Goal: Task Accomplishment & Management: Manage account settings

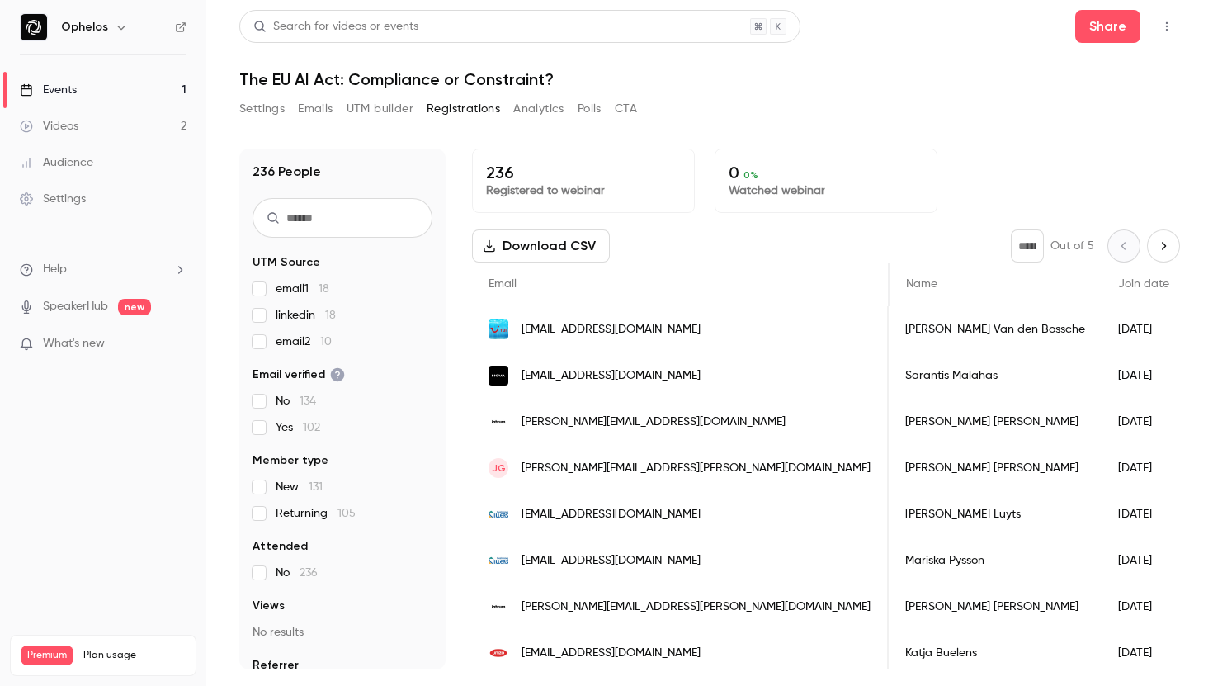
scroll to position [0, 1208]
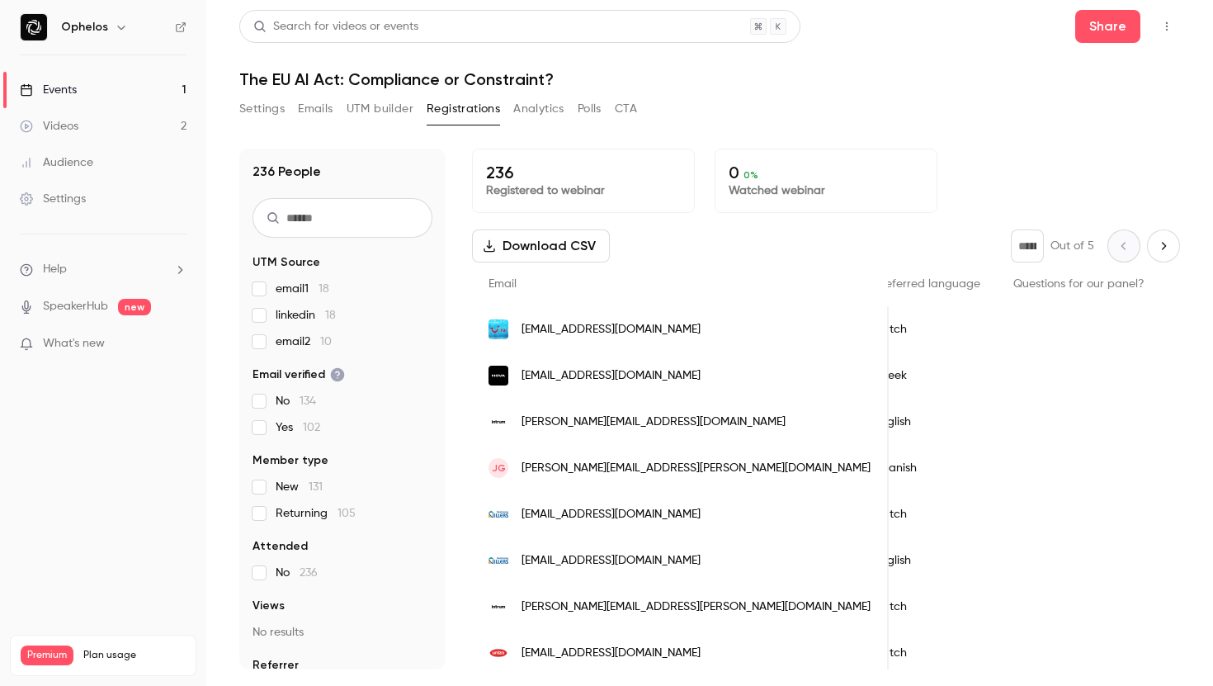
click at [286, 116] on div "Settings Emails UTM builder Registrations Analytics Polls CTA" at bounding box center [438, 109] width 398 height 26
click at [262, 109] on button "Settings" at bounding box center [261, 109] width 45 height 26
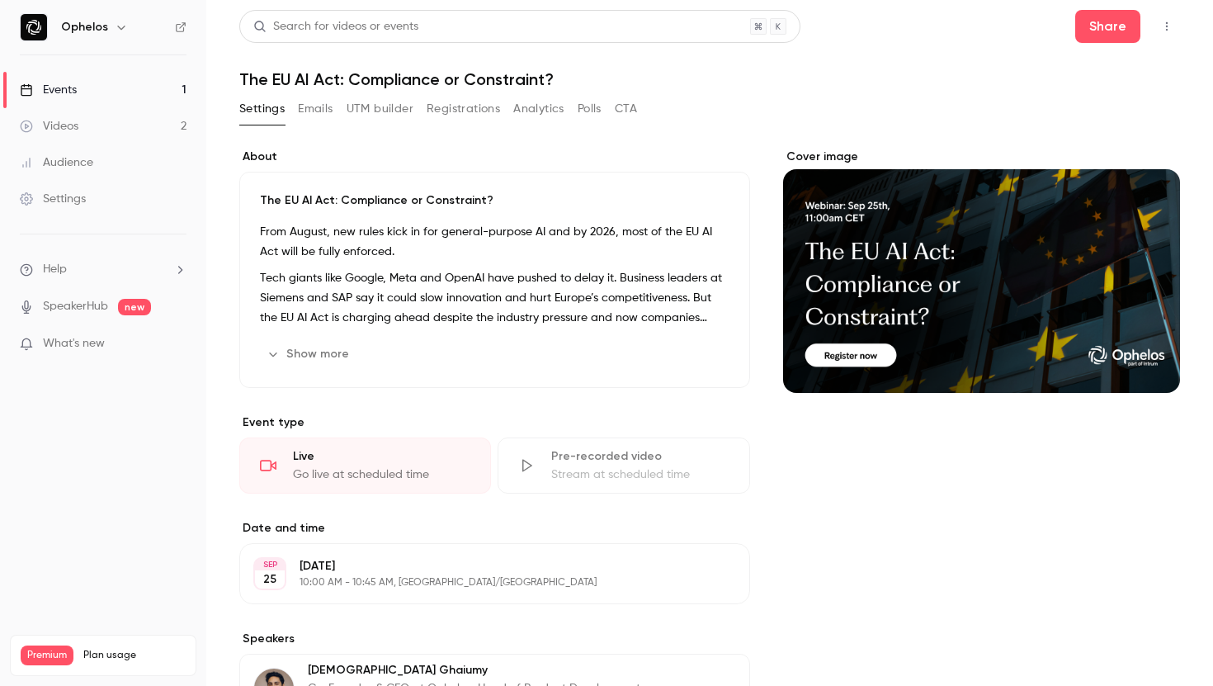
click at [479, 106] on button "Registrations" at bounding box center [463, 109] width 73 height 26
